Goal: Task Accomplishment & Management: Manage account settings

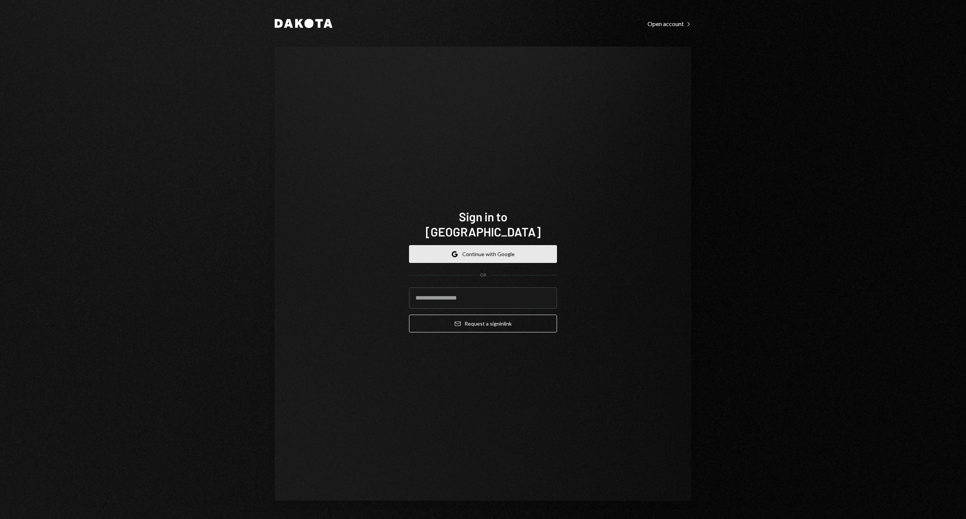
click at [491, 247] on button "Google Continue with Google" at bounding box center [483, 254] width 148 height 18
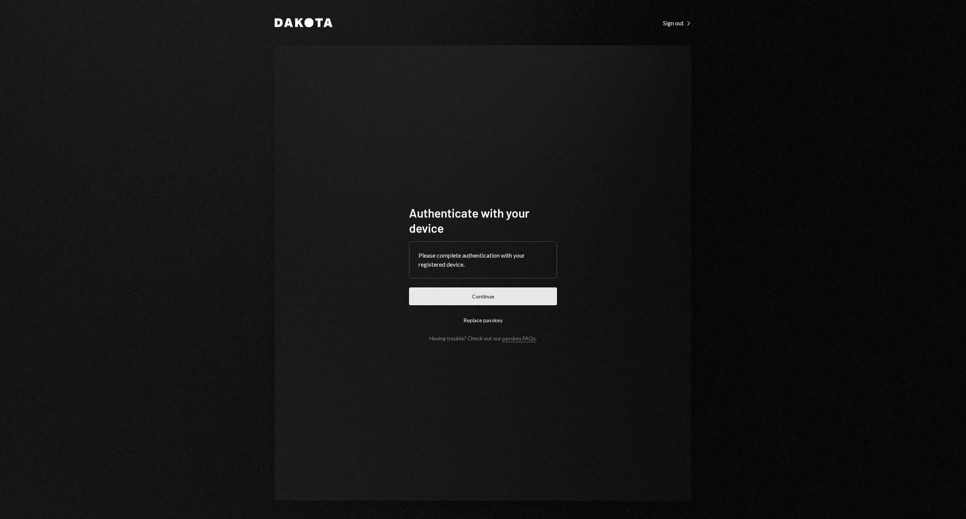
click at [521, 293] on button "Continue" at bounding box center [483, 296] width 148 height 18
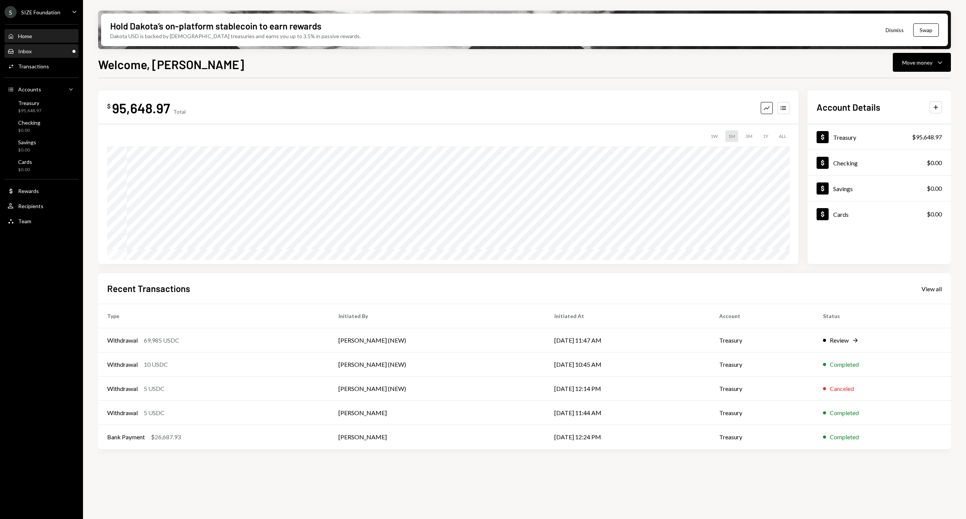
click at [48, 49] on div "Inbox Inbox" at bounding box center [42, 51] width 68 height 7
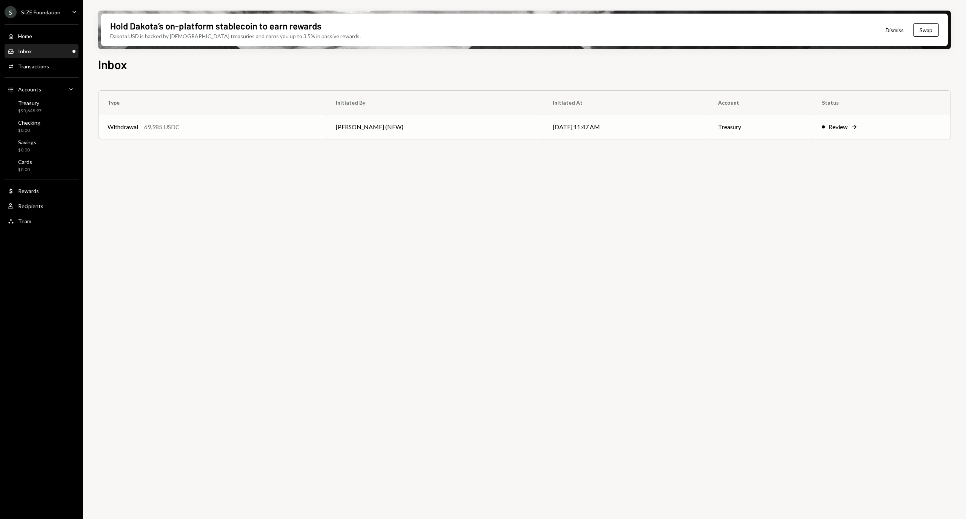
click at [822, 123] on div "Review Right Arrow" at bounding box center [882, 126] width 120 height 9
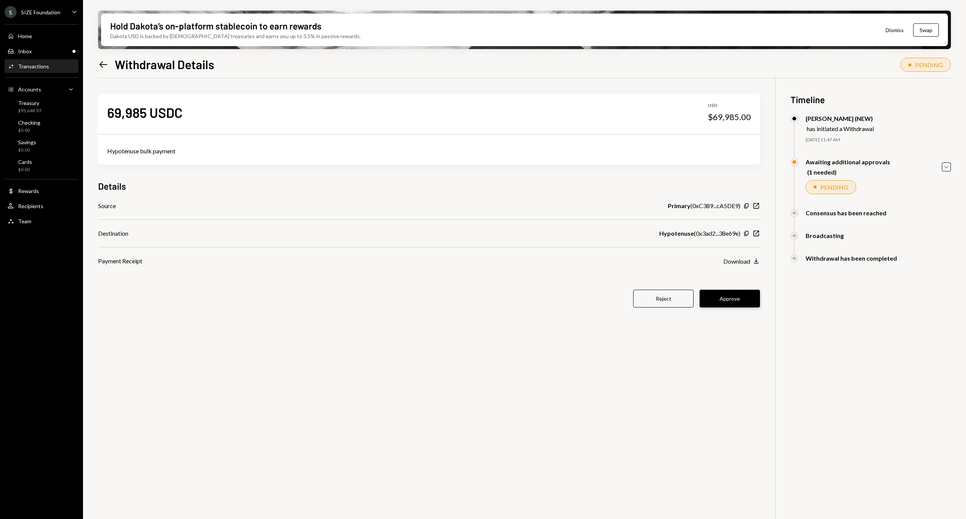
click at [733, 302] on button "Approve" at bounding box center [730, 298] width 60 height 18
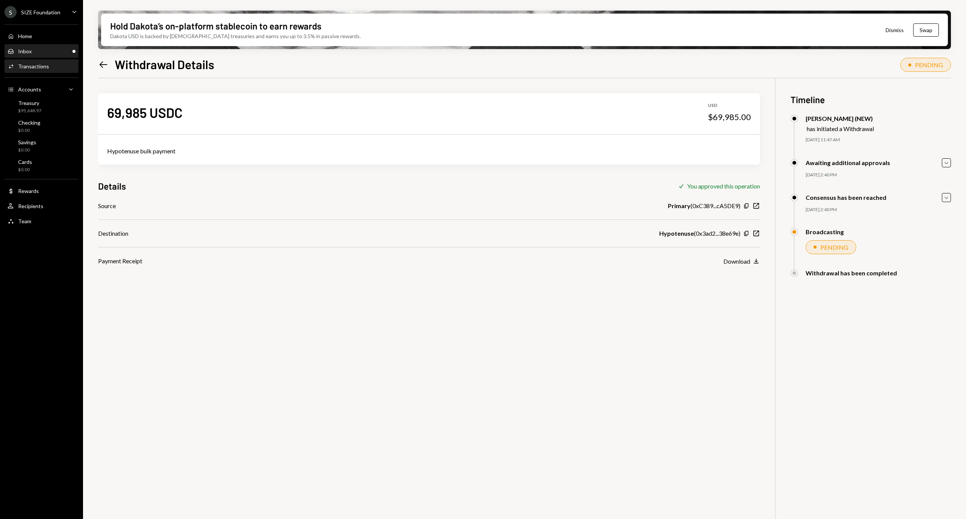
click at [50, 52] on div "Inbox Inbox" at bounding box center [42, 51] width 68 height 7
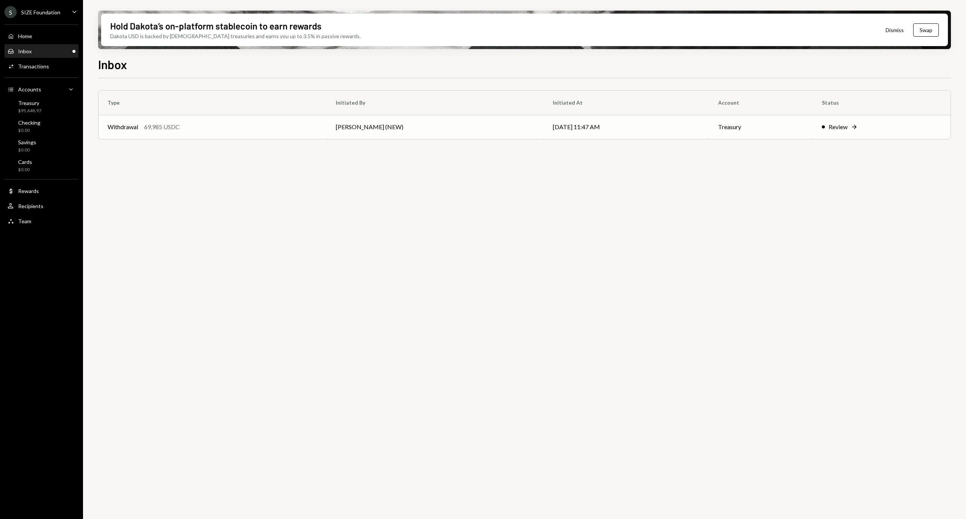
click at [509, 126] on td "Leith Shankland (NEW)" at bounding box center [435, 127] width 217 height 24
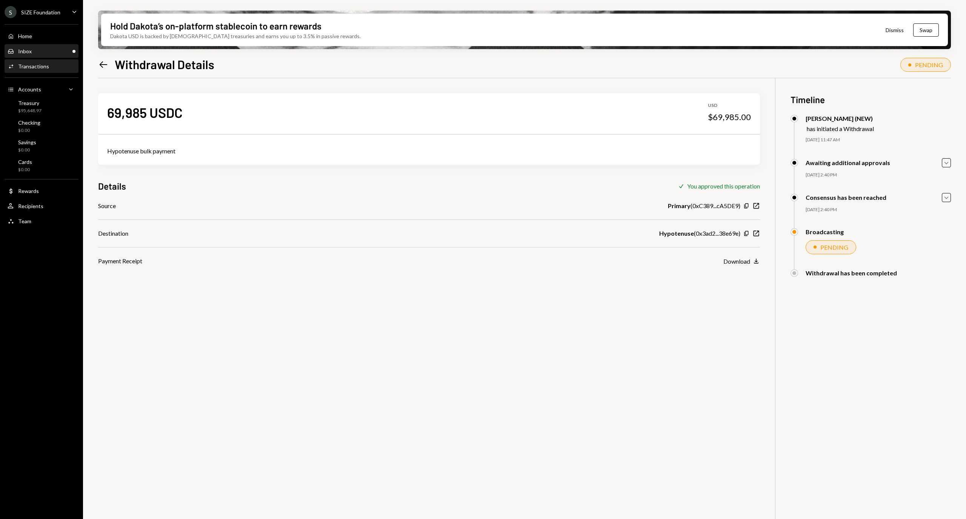
click at [53, 46] on div "Inbox Inbox" at bounding box center [42, 51] width 68 height 13
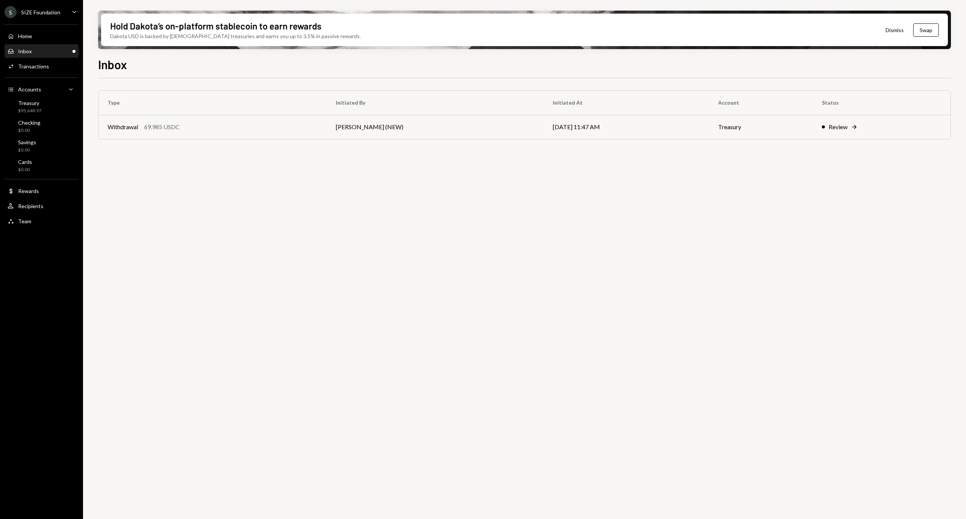
click at [49, 12] on div "SIZE Foundation" at bounding box center [40, 12] width 39 height 6
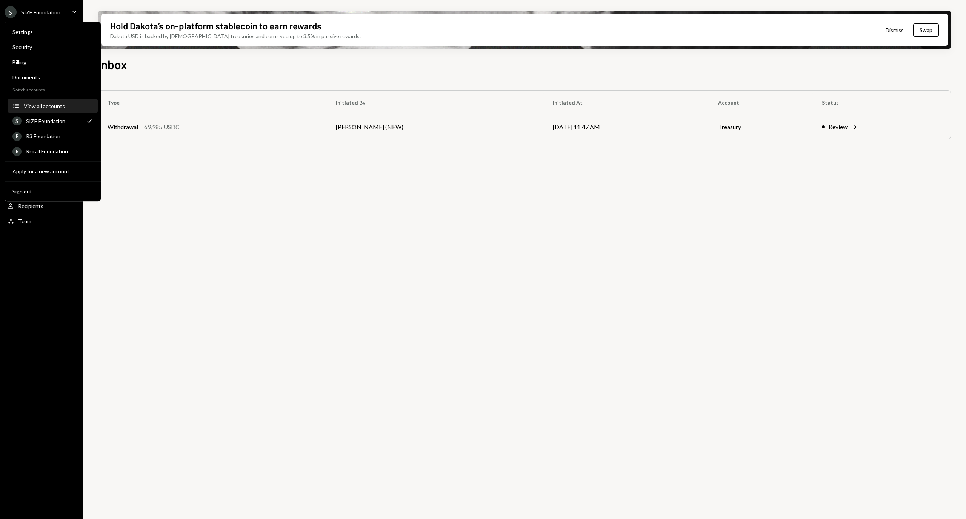
click at [50, 100] on button "Accounts View all accounts" at bounding box center [53, 106] width 90 height 14
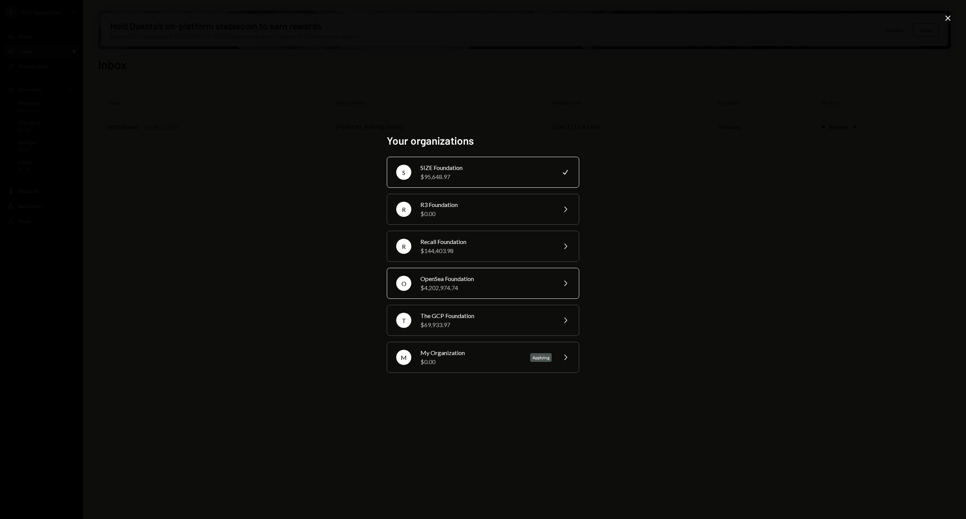
click at [476, 286] on div "$4,202,974.74" at bounding box center [485, 287] width 131 height 9
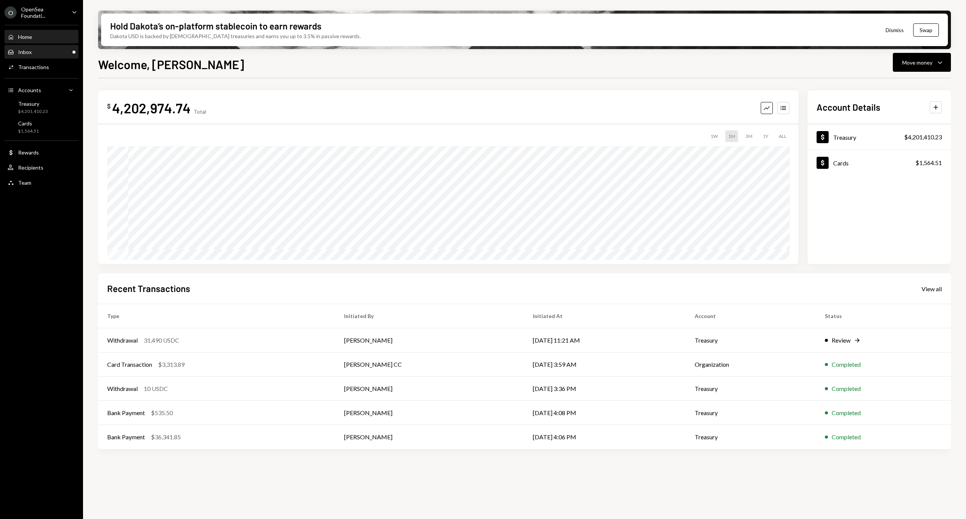
click at [44, 55] on div "Inbox Inbox" at bounding box center [42, 52] width 68 height 13
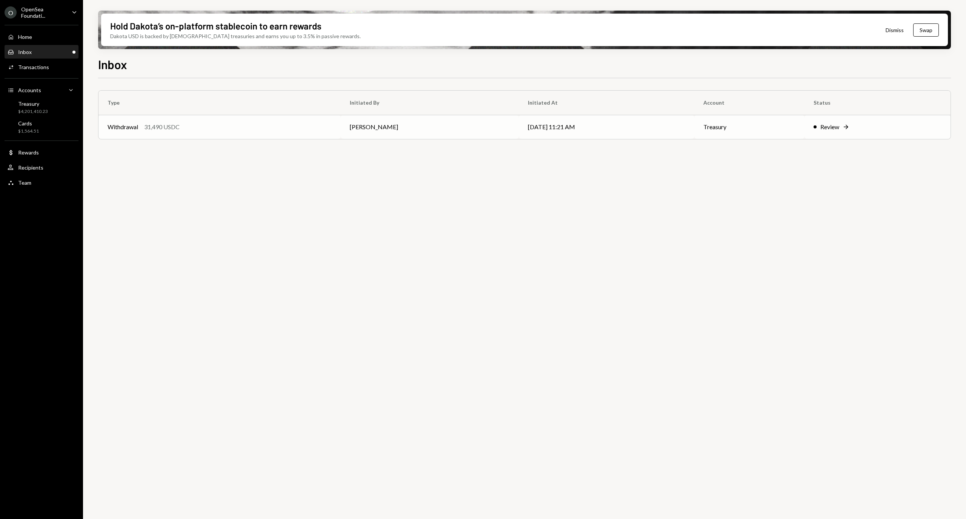
click at [882, 119] on td "Review Right Arrow" at bounding box center [878, 127] width 146 height 24
